Goal: Task Accomplishment & Management: Use online tool/utility

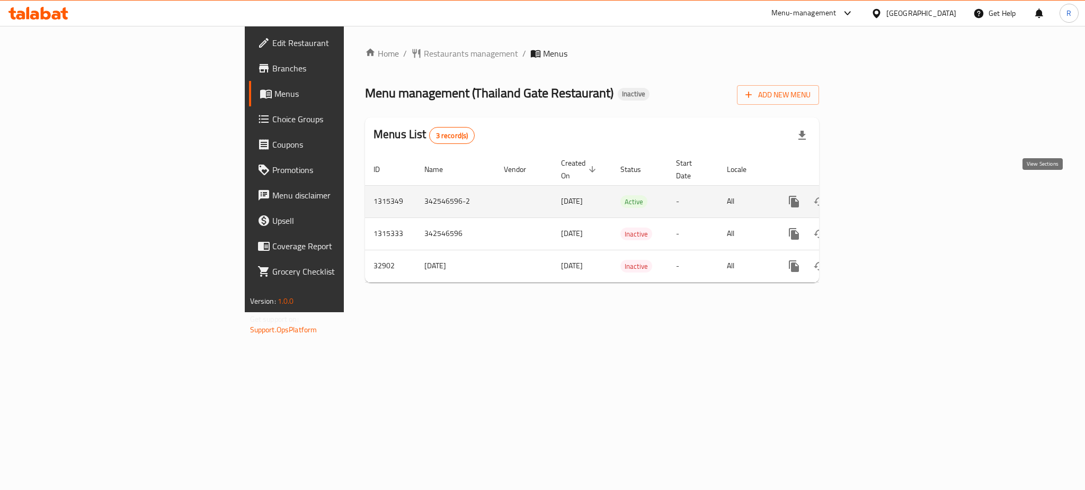
click at [877, 195] on icon "enhanced table" at bounding box center [870, 201] width 13 height 13
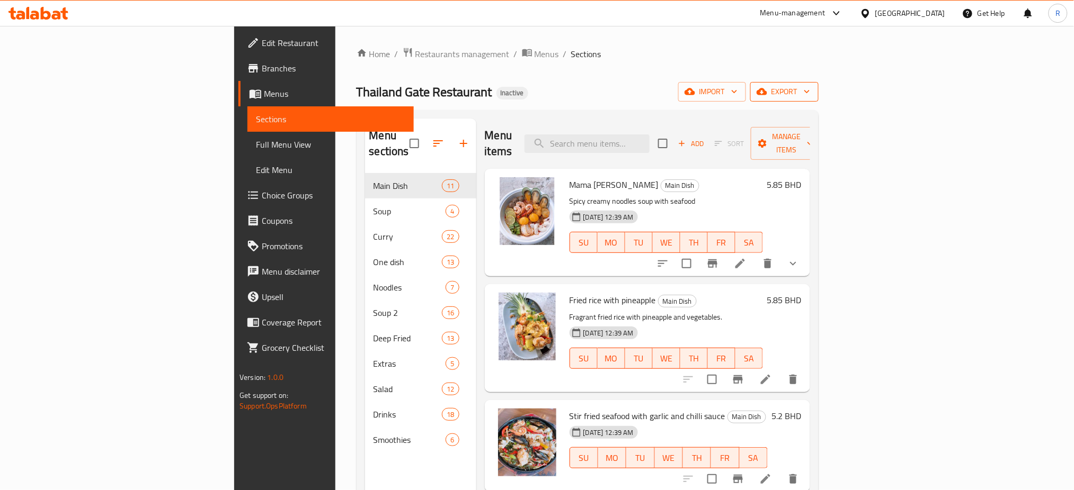
click at [810, 93] on span "export" at bounding box center [783, 91] width 51 height 13
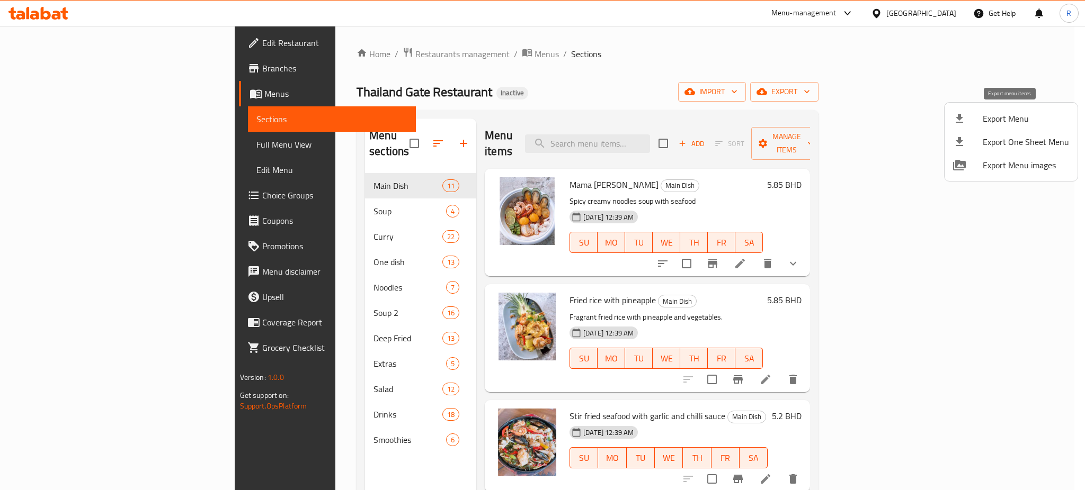
click at [1001, 121] on span "Export Menu" at bounding box center [1025, 118] width 86 height 13
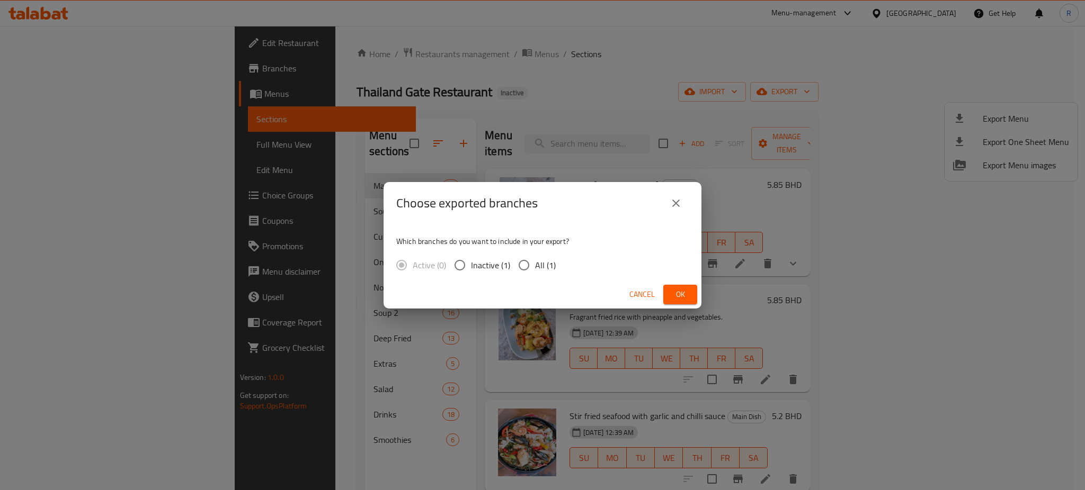
click at [510, 272] on div "Active (0) Inactive (1) All (1)" at bounding box center [480, 265] width 168 height 22
click at [518, 268] on input "All (1)" at bounding box center [524, 265] width 22 height 22
radio input "true"
click at [671, 294] on button "Ok" at bounding box center [680, 295] width 34 height 20
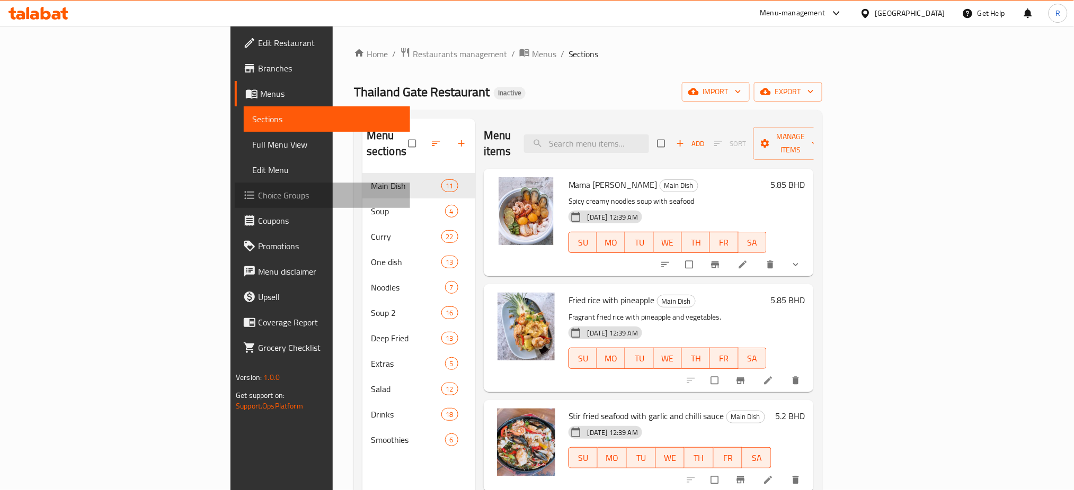
click at [258, 197] on span "Choice Groups" at bounding box center [330, 195] width 144 height 13
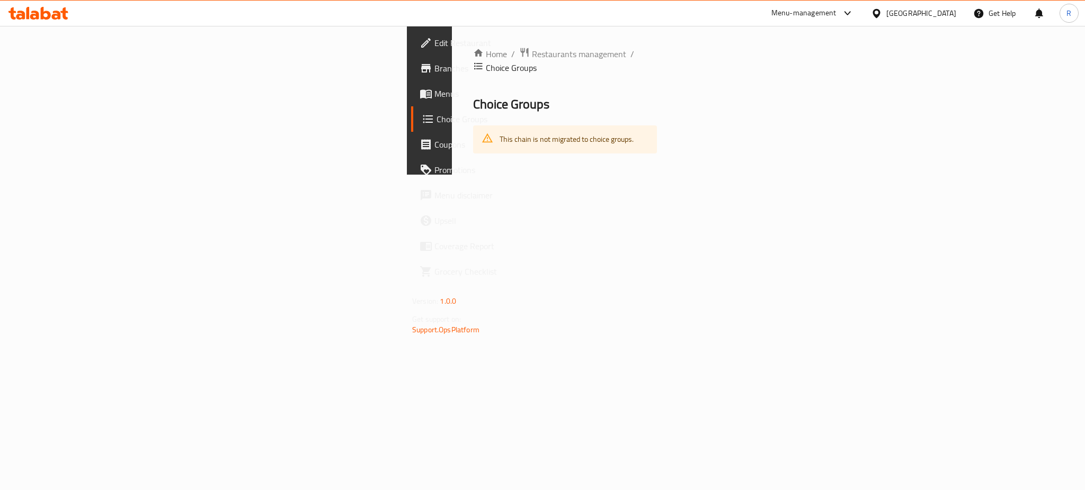
click at [411, 83] on link "Menus" at bounding box center [499, 93] width 177 height 25
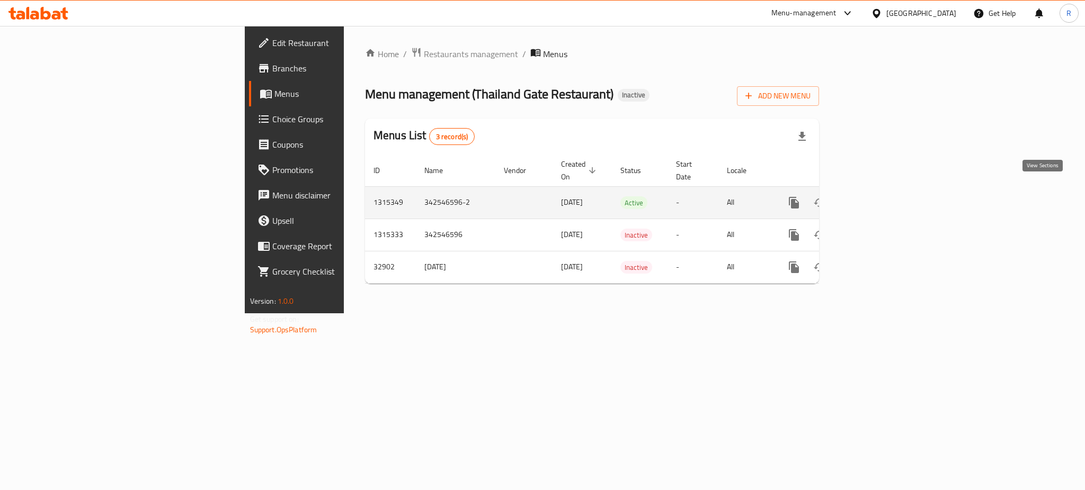
click at [877, 198] on icon "enhanced table" at bounding box center [870, 202] width 13 height 13
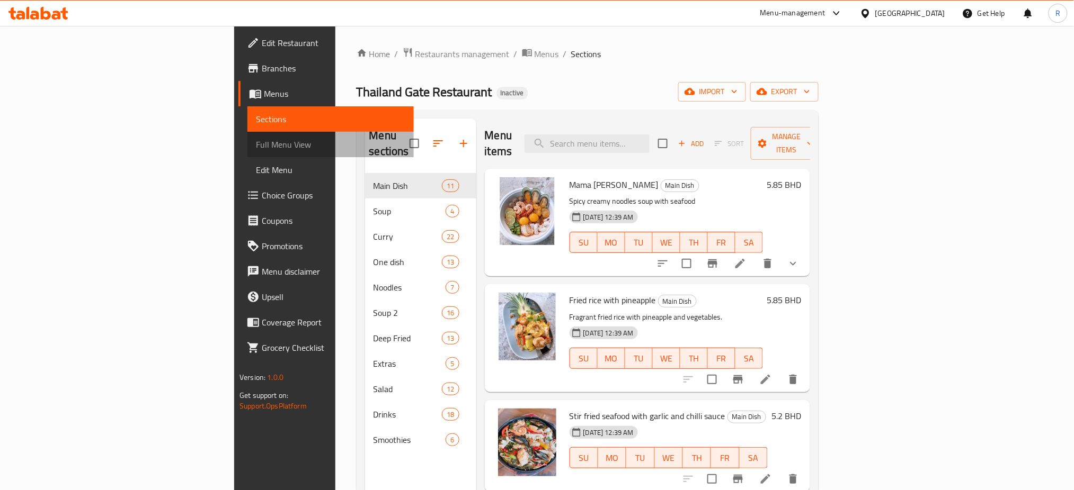
click at [256, 145] on span "Full Menu View" at bounding box center [330, 144] width 149 height 13
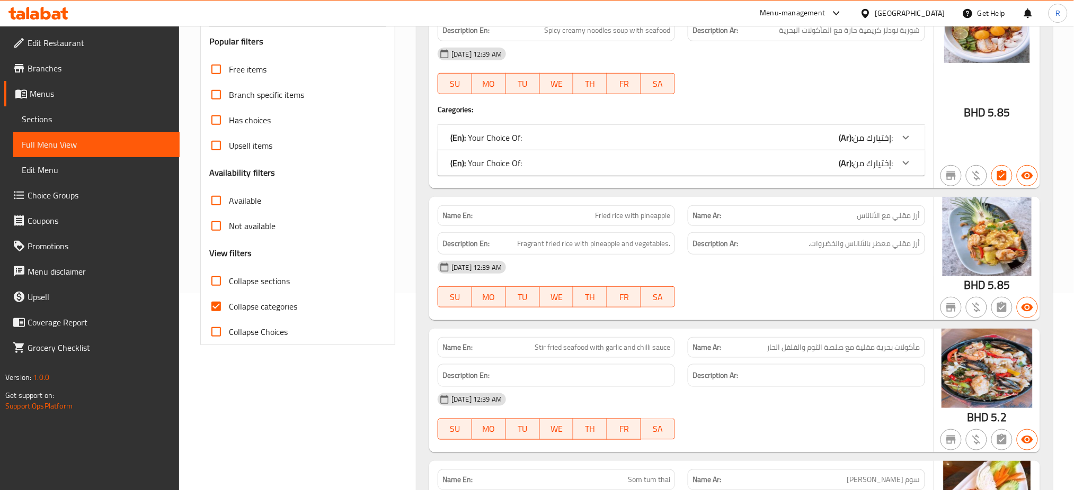
scroll to position [212, 0]
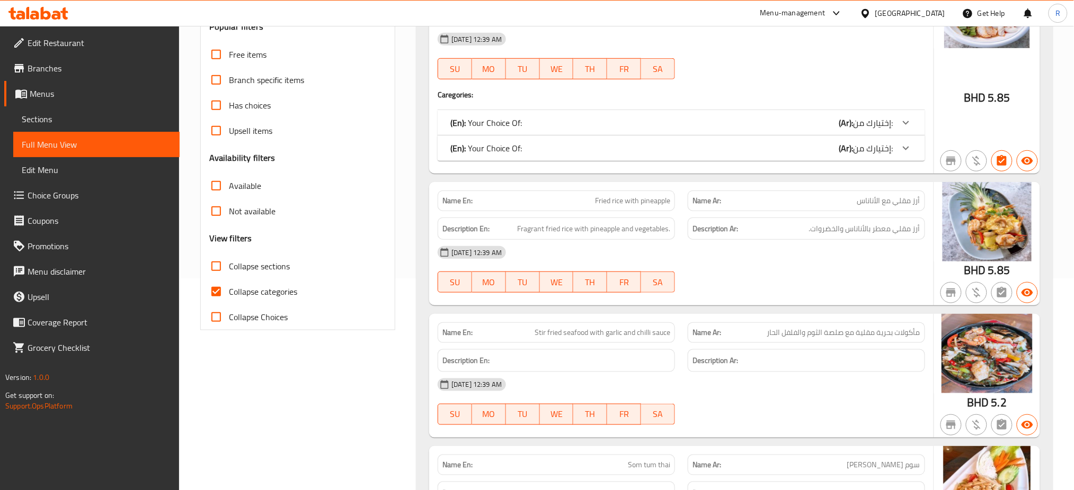
click at [211, 263] on input "Collapse sections" at bounding box center [215, 266] width 25 height 25
checkbox input "true"
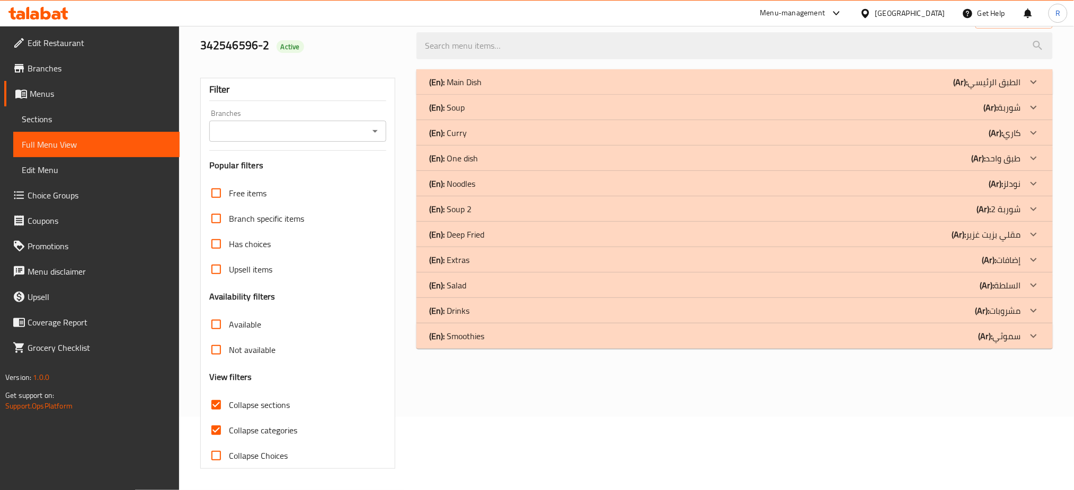
scroll to position [73, 0]
click at [218, 430] on input "Collapse categories" at bounding box center [215, 430] width 25 height 25
checkbox input "false"
click at [472, 344] on div "(En): Smoothies (Ar): سموثي" at bounding box center [734, 336] width 636 height 25
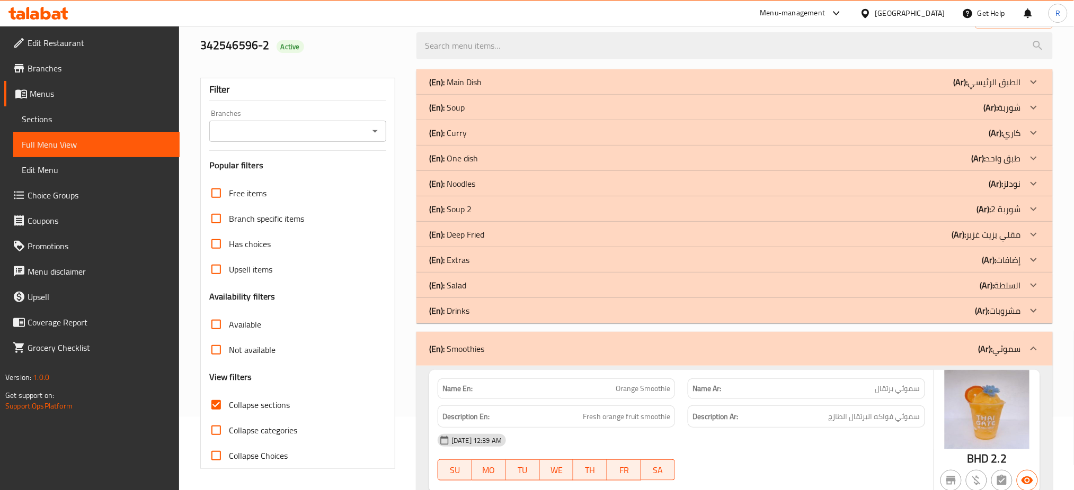
click at [465, 309] on p "(En): Drinks" at bounding box center [449, 311] width 40 height 13
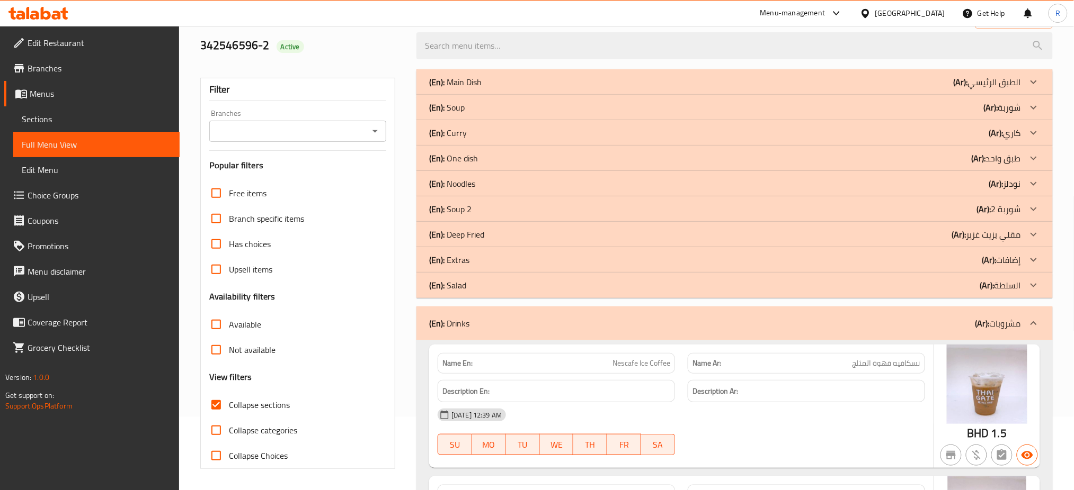
click at [453, 282] on p "(En): Salad" at bounding box center [447, 285] width 37 height 13
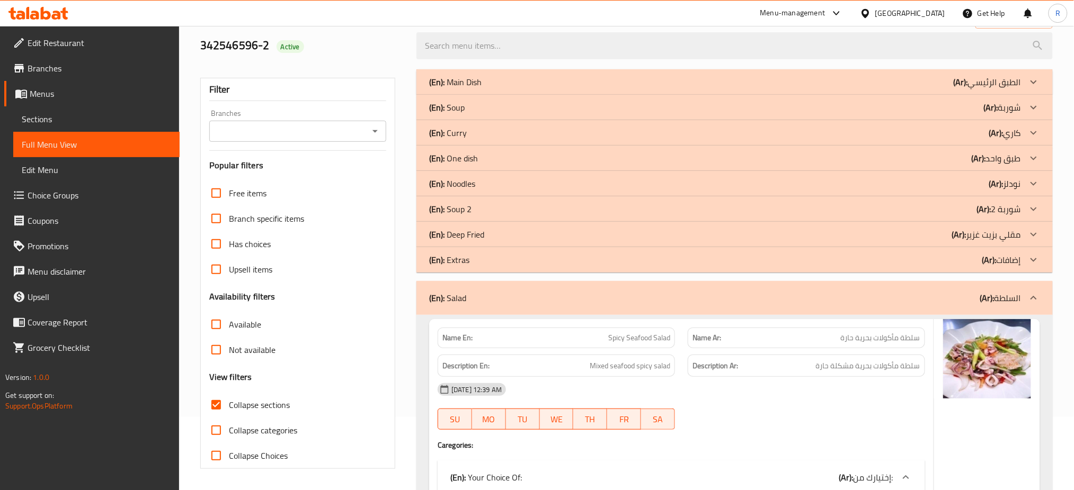
click at [450, 262] on p "(En): Extras" at bounding box center [449, 260] width 40 height 13
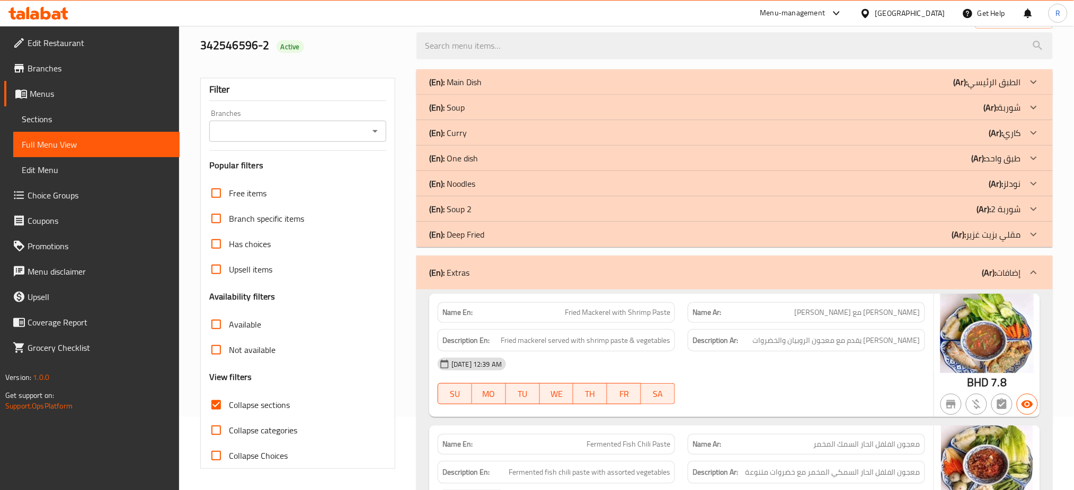
click at [448, 233] on p "(En): Deep Fried" at bounding box center [456, 234] width 55 height 13
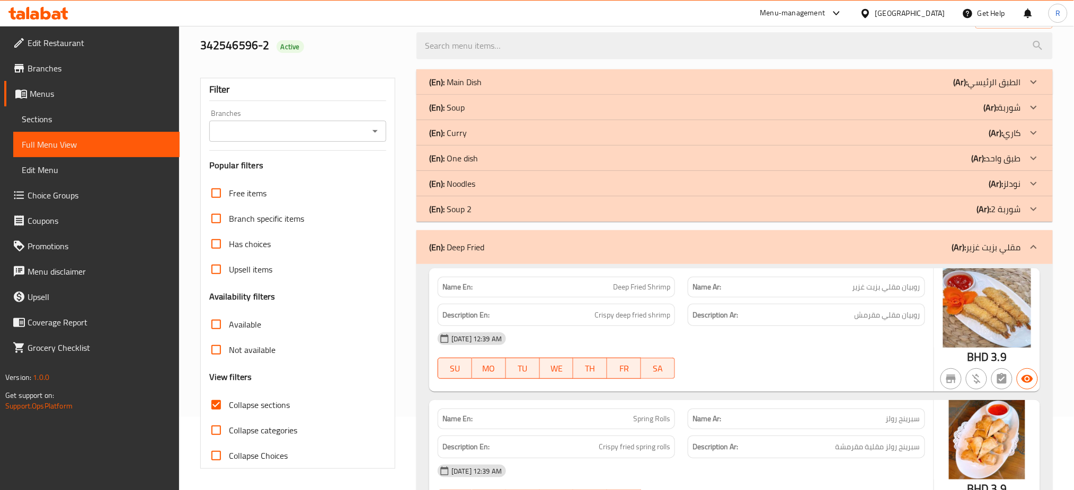
click at [447, 207] on p "(En): Soup 2" at bounding box center [450, 209] width 42 height 13
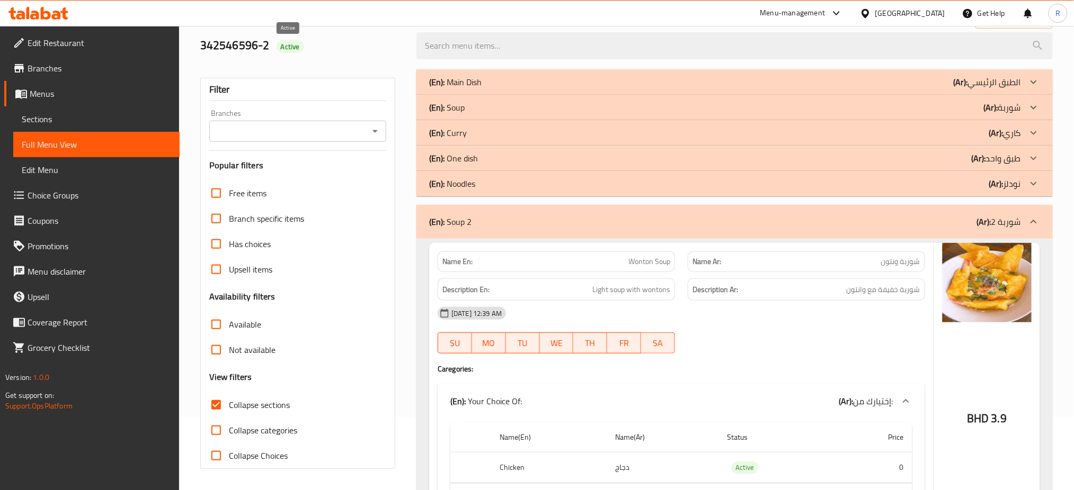
click at [285, 49] on span "Active" at bounding box center [290, 47] width 28 height 10
drag, startPoint x: 285, startPoint y: 49, endPoint x: 276, endPoint y: 53, distance: 10.7
drag, startPoint x: 276, startPoint y: 53, endPoint x: 317, endPoint y: 37, distance: 44.0
click at [326, 34] on div "342546596-2 Active" at bounding box center [302, 45] width 216 height 47
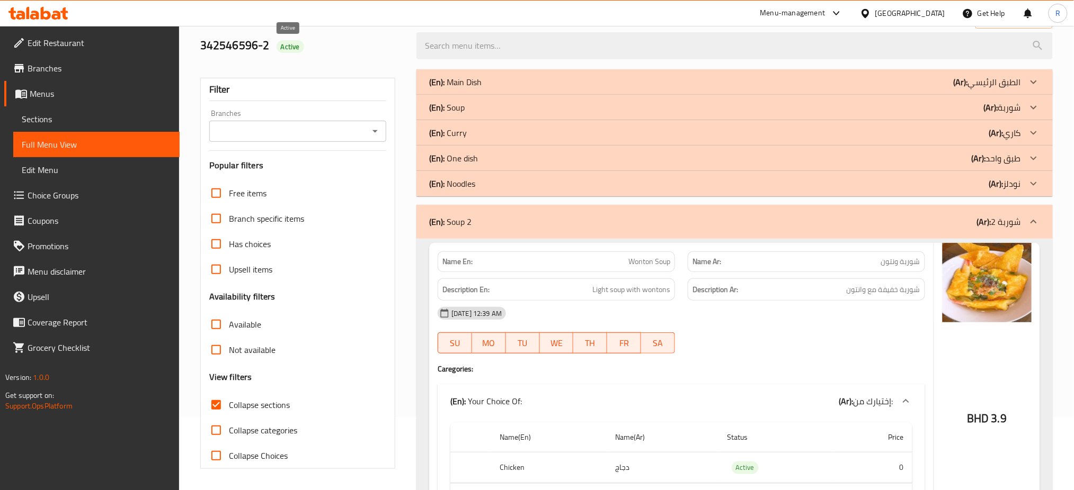
click at [289, 50] on span "Active" at bounding box center [290, 47] width 28 height 10
copy span "Active"
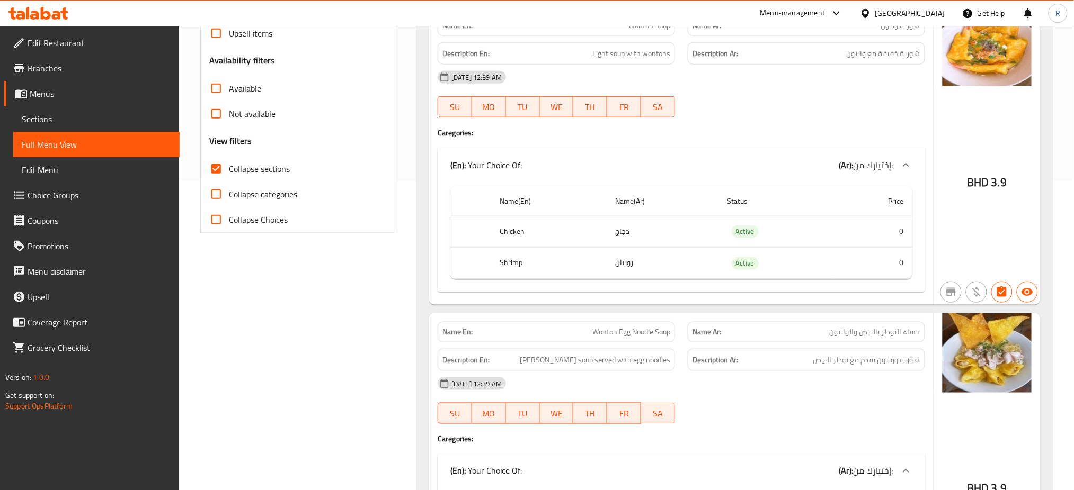
scroll to position [215, 0]
